Goal: Find specific page/section: Find specific page/section

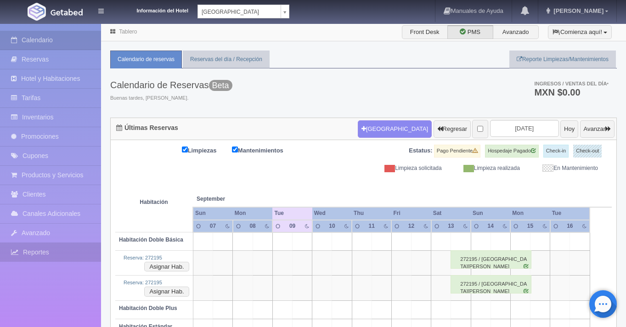
click at [42, 249] on link "Reportes" at bounding box center [50, 252] width 101 height 19
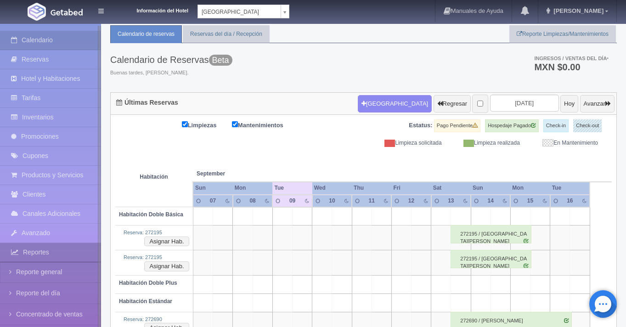
scroll to position [26, 0]
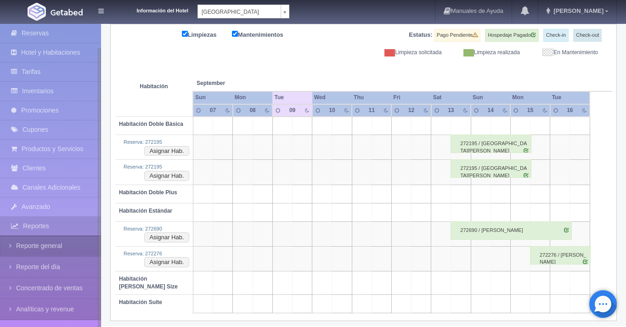
click at [52, 246] on link "Reporte general" at bounding box center [50, 246] width 101 height 21
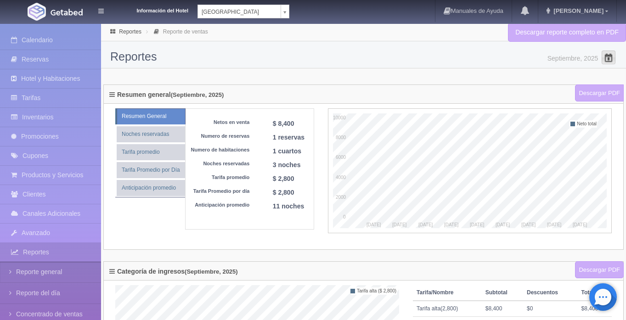
click at [603, 55] on span at bounding box center [608, 57] width 15 height 15
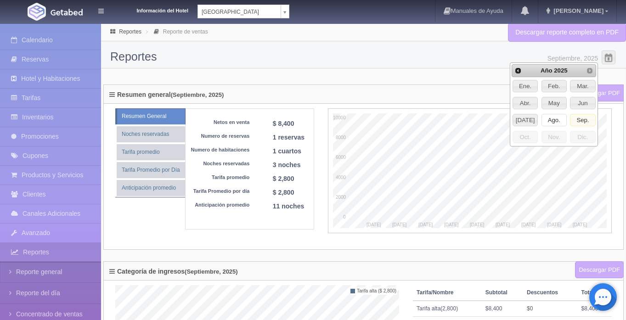
click at [552, 121] on span "Ago." at bounding box center [554, 120] width 24 height 12
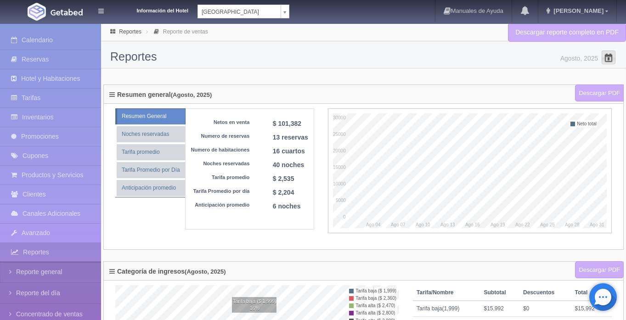
click at [603, 63] on span at bounding box center [608, 57] width 15 height 15
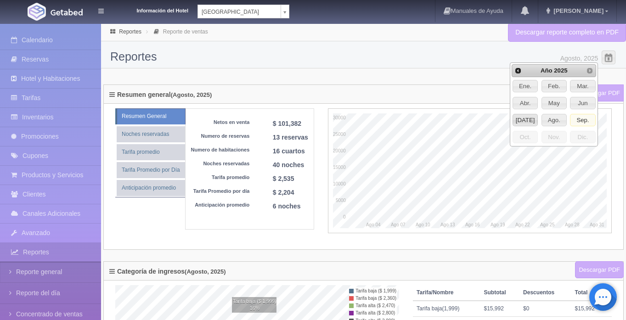
click at [527, 119] on span "[DATE]" at bounding box center [525, 120] width 24 height 12
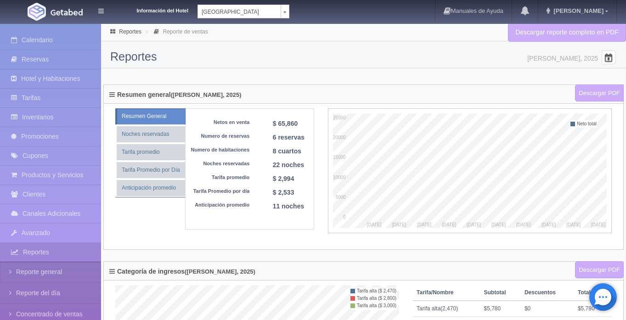
click at [613, 63] on span at bounding box center [608, 57] width 15 height 15
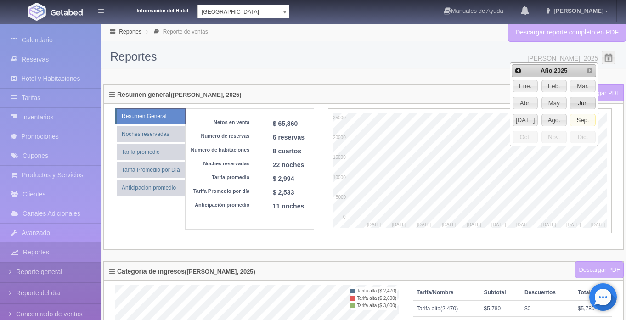
click at [583, 107] on span "Jun" at bounding box center [582, 103] width 24 height 12
type input "Junio, 2025"
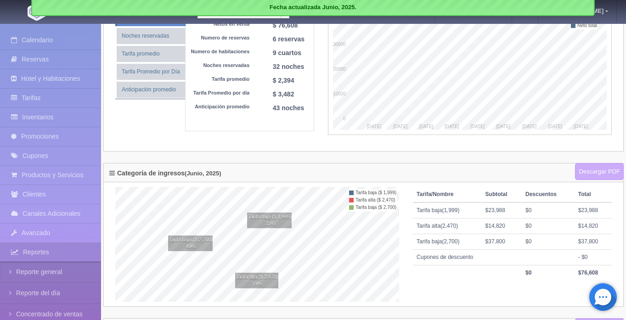
scroll to position [263, 0]
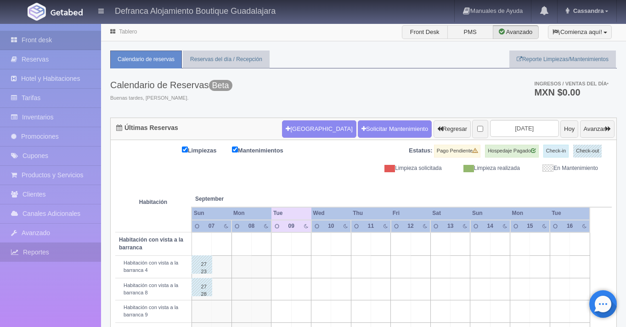
click at [46, 252] on link "Reportes" at bounding box center [50, 252] width 101 height 19
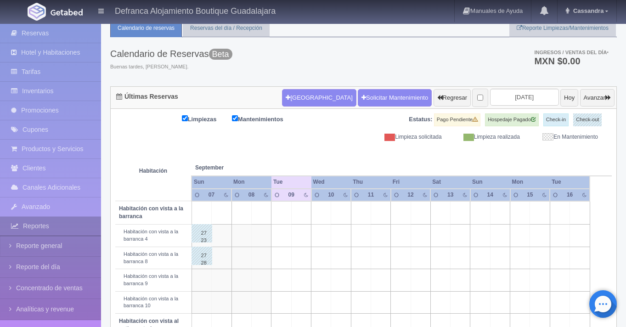
scroll to position [76, 0]
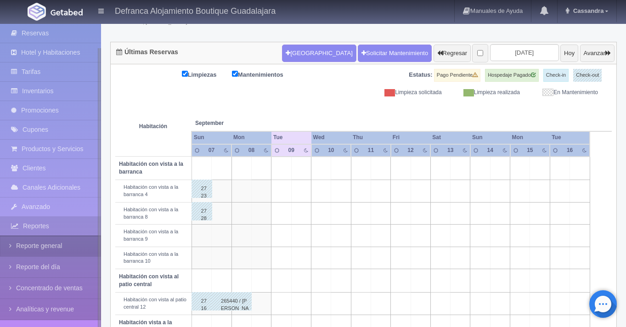
click at [61, 248] on link "Reporte general" at bounding box center [50, 246] width 101 height 21
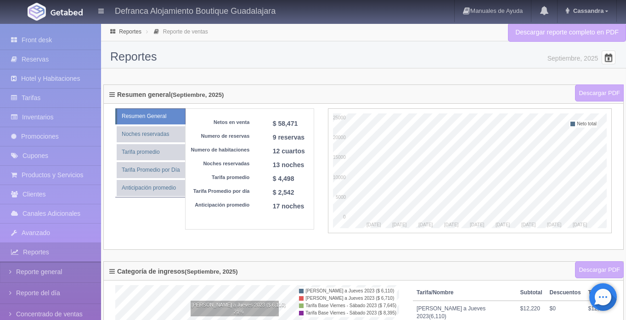
click at [612, 57] on span at bounding box center [608, 57] width 15 height 15
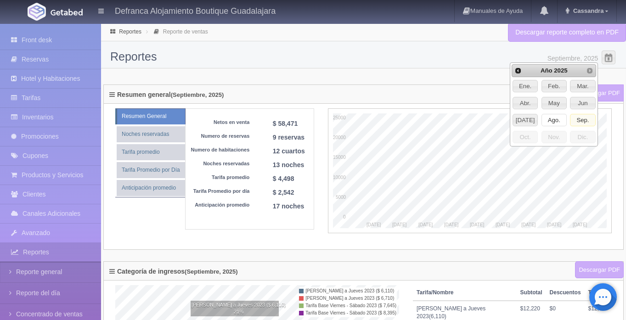
click at [556, 123] on span "Ago." at bounding box center [554, 120] width 24 height 12
type input "Agosto, 2025"
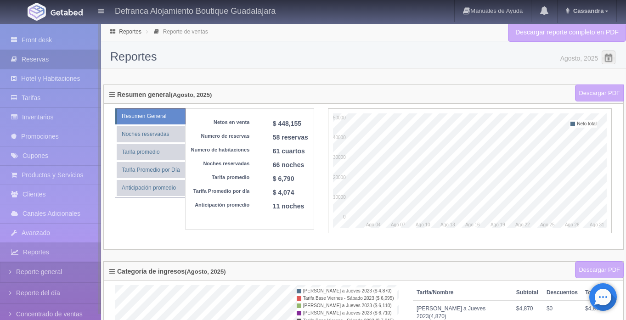
click at [52, 61] on link "Reservas" at bounding box center [50, 59] width 101 height 19
